Goal: Transaction & Acquisition: Download file/media

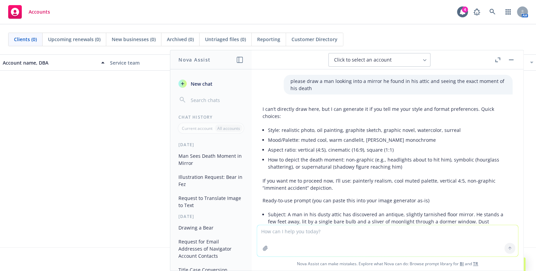
scroll to position [2639, 0]
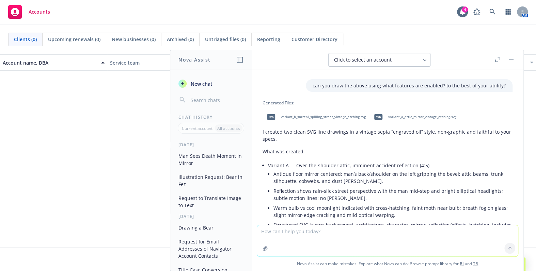
click at [56, 173] on div "Account name, DBA Service team Active policies Total premiums Closest renewal d…" at bounding box center [268, 150] width 536 height 193
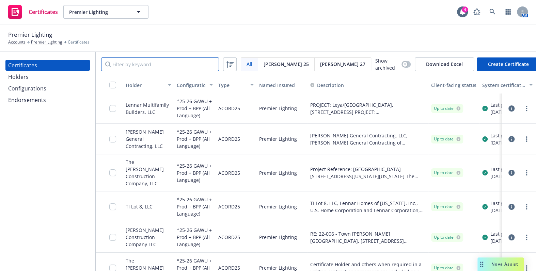
click at [150, 67] on input "Filter by keyword" at bounding box center [160, 65] width 118 height 14
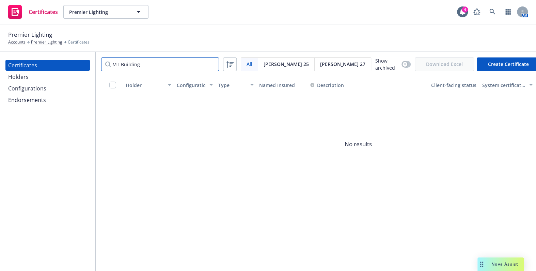
type input "MT Building"
click at [63, 77] on div "Holders" at bounding box center [47, 77] width 79 height 11
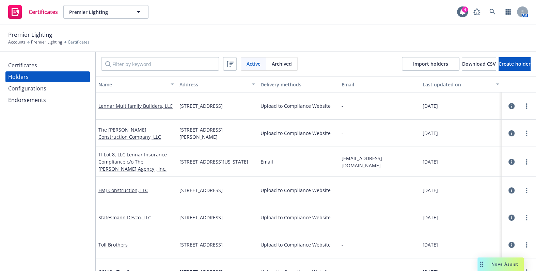
click at [43, 62] on div "Certificates" at bounding box center [47, 65] width 79 height 11
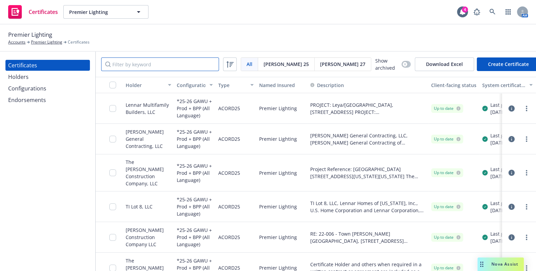
click at [151, 62] on input "Filter by keyword" at bounding box center [160, 65] width 118 height 14
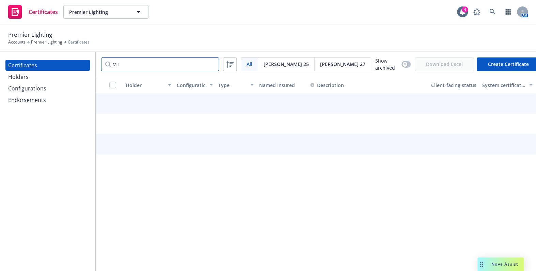
type input "M"
type input "MT"
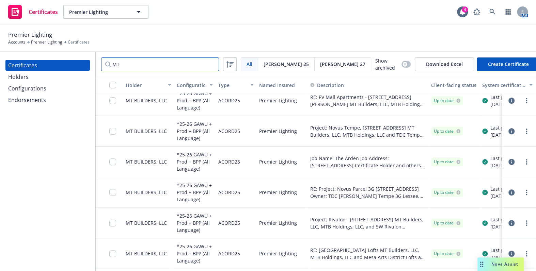
scroll to position [132, 0]
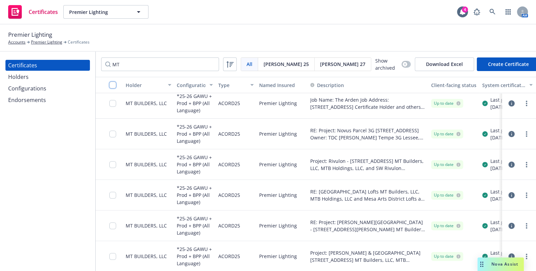
click at [110, 84] on input "checkbox" at bounding box center [112, 85] width 7 height 7
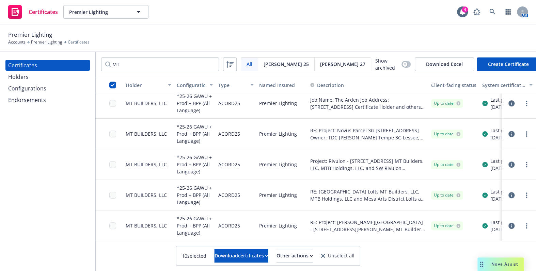
scroll to position [0, 0]
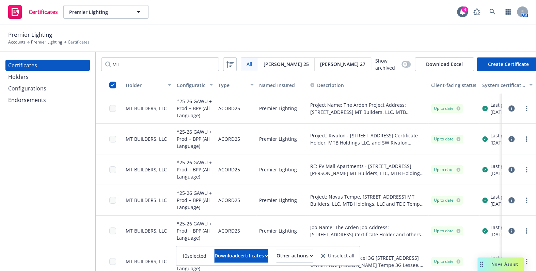
click at [59, 83] on div "Configurations" at bounding box center [47, 88] width 79 height 11
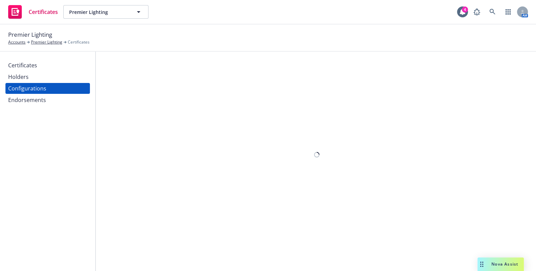
click at [45, 65] on div "Certificates" at bounding box center [47, 65] width 79 height 11
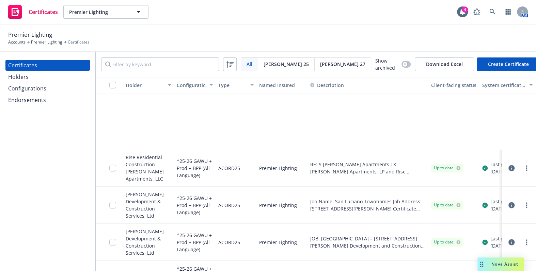
scroll to position [774, 0]
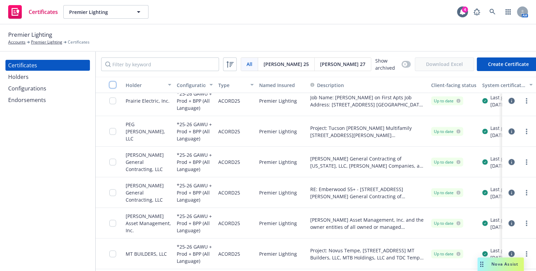
click at [110, 83] on input "checkbox" at bounding box center [112, 85] width 7 height 7
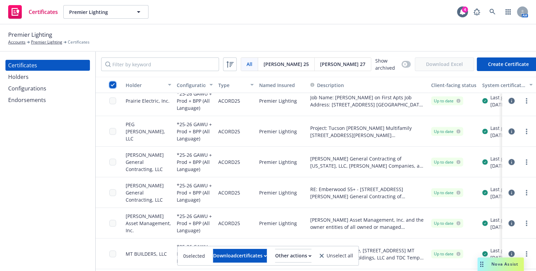
click at [110, 83] on input "checkbox" at bounding box center [112, 85] width 7 height 7
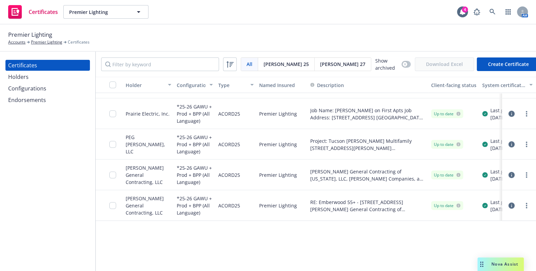
scroll to position [526, 0]
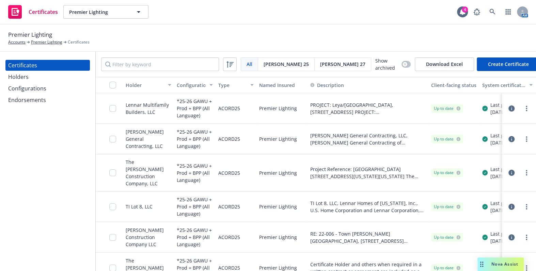
drag, startPoint x: 29, startPoint y: 152, endPoint x: 62, endPoint y: 169, distance: 36.9
click at [32, 154] on div "Certificates Holders Configurations Endorsements" at bounding box center [47, 162] width 95 height 220
click at [113, 86] on input "checkbox" at bounding box center [112, 85] width 7 height 7
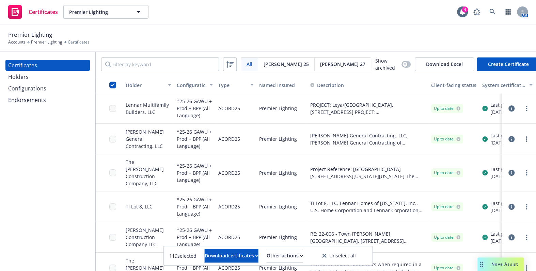
drag, startPoint x: 85, startPoint y: 131, endPoint x: 120, endPoint y: 139, distance: 35.6
click at [85, 132] on div "Certificates Holders Configurations Endorsements" at bounding box center [47, 162] width 95 height 220
drag, startPoint x: 232, startPoint y: 183, endPoint x: 148, endPoint y: 90, distance: 124.4
click at [116, 84] on div "button" at bounding box center [114, 85] width 11 height 7
click at [114, 84] on input "checkbox" at bounding box center [112, 85] width 7 height 7
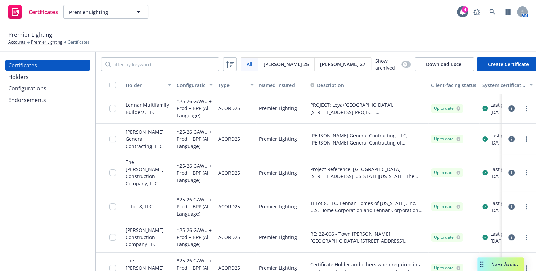
click at [32, 180] on div "Certificates Holders Configurations Endorsements" at bounding box center [47, 162] width 95 height 220
click at [113, 80] on button "button" at bounding box center [109, 85] width 27 height 16
click at [116, 85] on input "checkbox" at bounding box center [112, 85] width 7 height 7
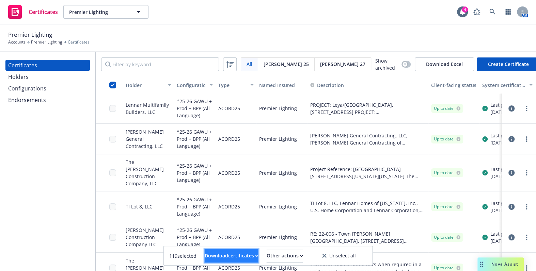
click at [227, 259] on div "Download certificates" at bounding box center [232, 256] width 54 height 13
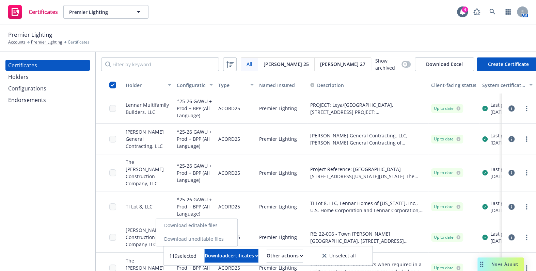
click at [227, 241] on link "Download uneditable files" at bounding box center [196, 240] width 81 height 14
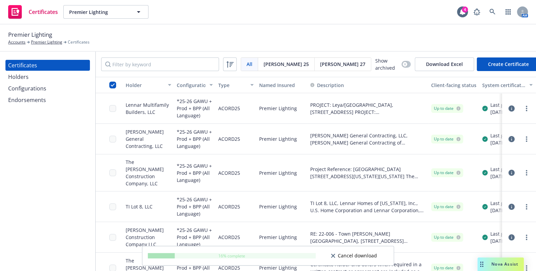
drag, startPoint x: 37, startPoint y: 179, endPoint x: 43, endPoint y: 179, distance: 5.8
click at [37, 179] on div "Certificates Holders Configurations Endorsements" at bounding box center [47, 162] width 95 height 220
drag, startPoint x: 39, startPoint y: 160, endPoint x: 21, endPoint y: 100, distance: 63.2
click at [39, 160] on div "Certificates Holders Configurations Endorsements" at bounding box center [47, 162] width 95 height 220
click at [59, 156] on div "Certificates Holders Configurations Endorsements" at bounding box center [47, 162] width 95 height 220
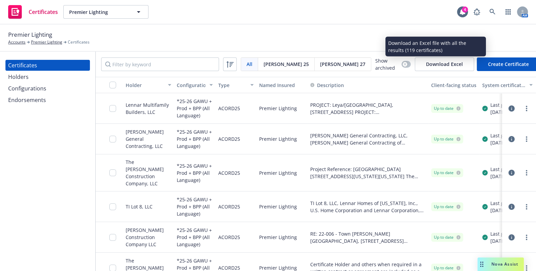
click at [438, 63] on button "Download Excel" at bounding box center [444, 65] width 59 height 14
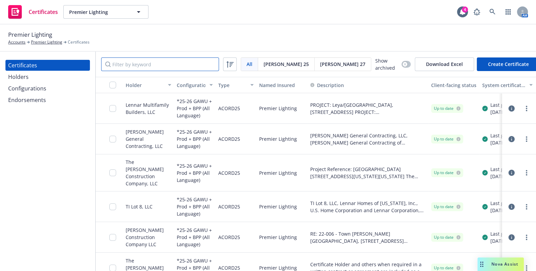
drag, startPoint x: 146, startPoint y: 67, endPoint x: 145, endPoint y: 60, distance: 6.8
click at [146, 64] on input "Filter by keyword" at bounding box center [160, 65] width 118 height 14
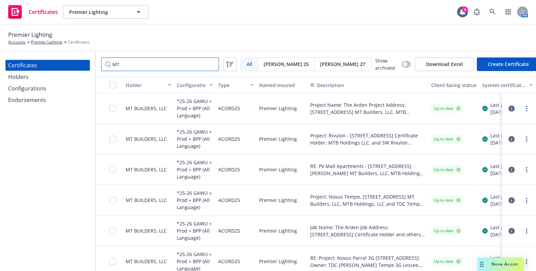
drag, startPoint x: 173, startPoint y: 65, endPoint x: 92, endPoint y: 57, distance: 81.1
click at [90, 56] on div "Certificates Holders Configurations Endorsements MT All All Acord 25 Acord 27 S…" at bounding box center [268, 162] width 536 height 220
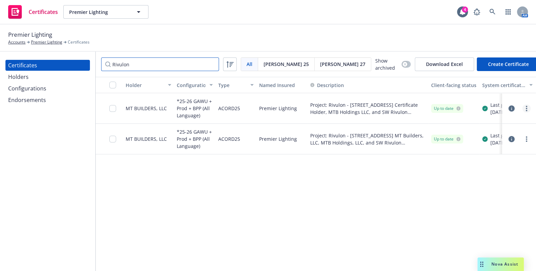
type input "Rivulon"
click at [526, 108] on circle "more" at bounding box center [526, 108] width 1 height 1
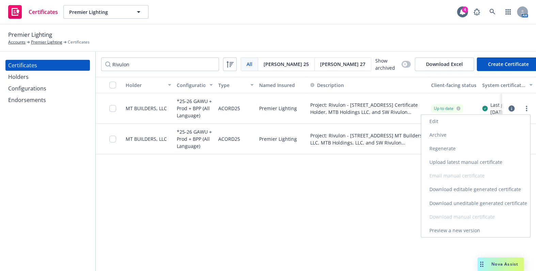
click at [451, 201] on link "Download uneditable generated certificate" at bounding box center [475, 203] width 109 height 14
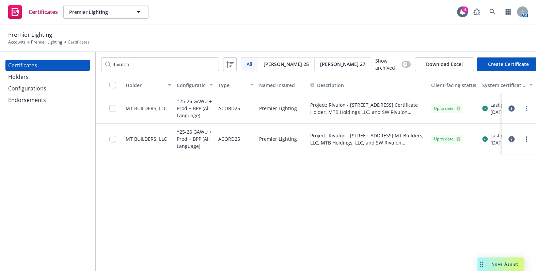
click at [43, 81] on div "Holders" at bounding box center [47, 77] width 79 height 11
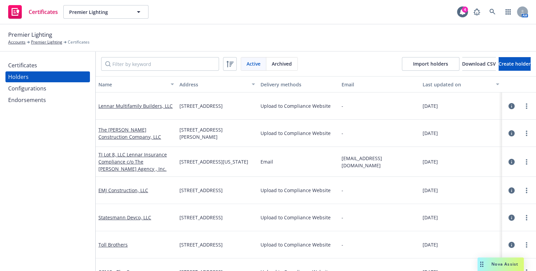
click at [52, 67] on div "Certificates" at bounding box center [47, 65] width 79 height 11
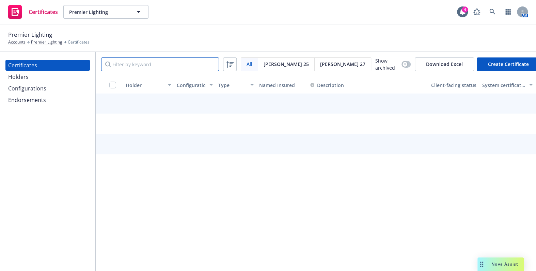
click at [135, 60] on input "Filter by keyword" at bounding box center [160, 65] width 118 height 14
type input "MT Builder"
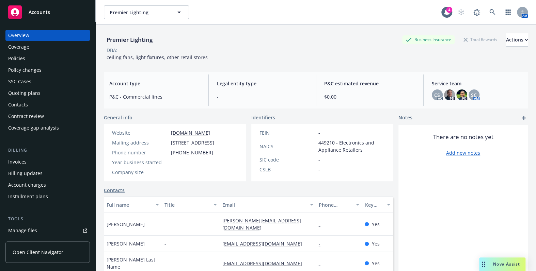
scroll to position [184, 0]
